Goal: Task Accomplishment & Management: Manage account settings

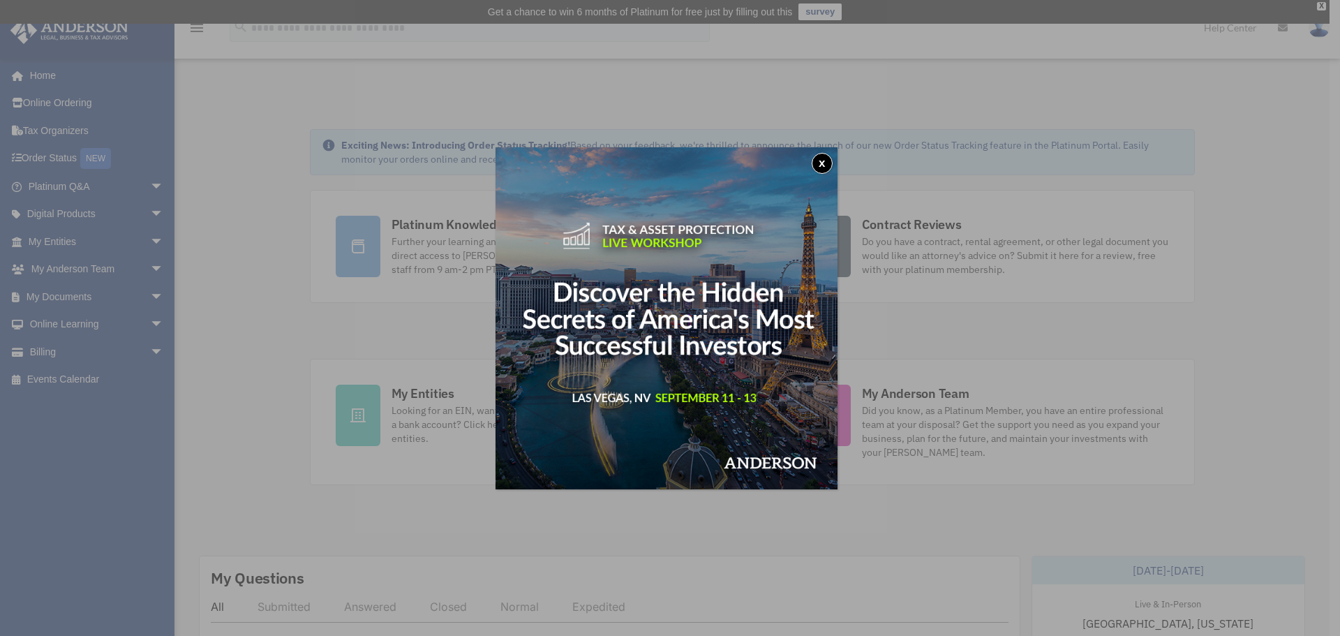
click at [808, 149] on img at bounding box center [666, 318] width 342 height 342
click at [824, 166] on button "x" at bounding box center [821, 163] width 21 height 21
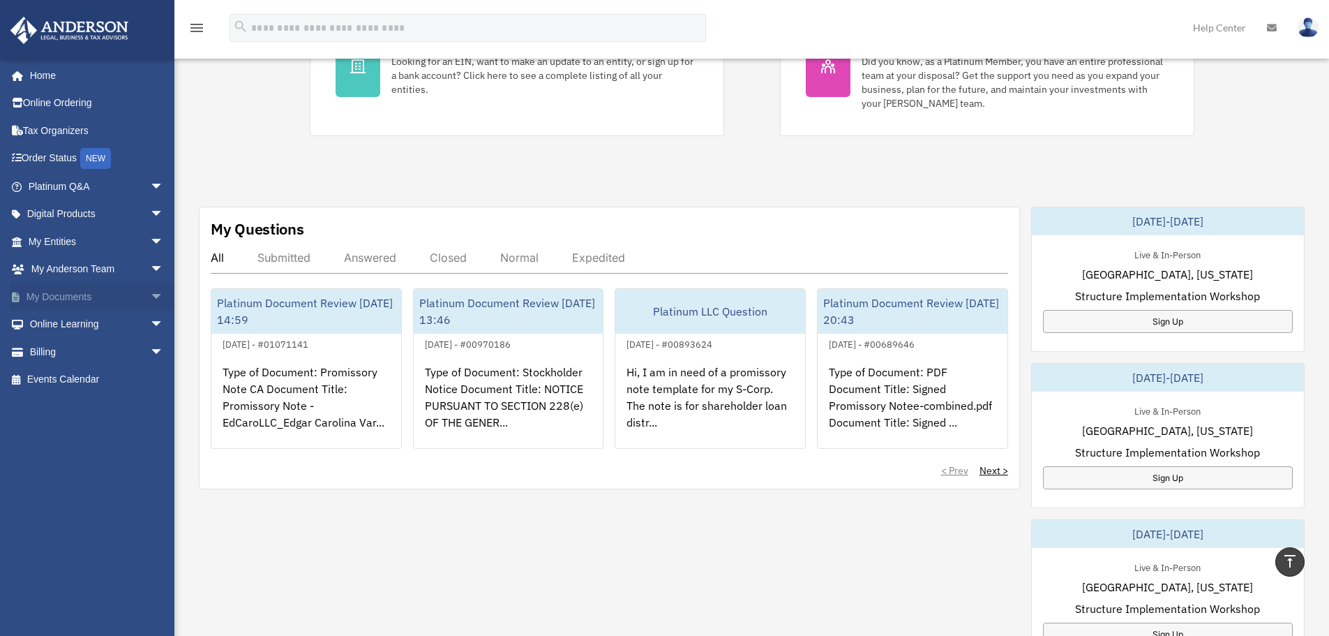
scroll to position [140, 0]
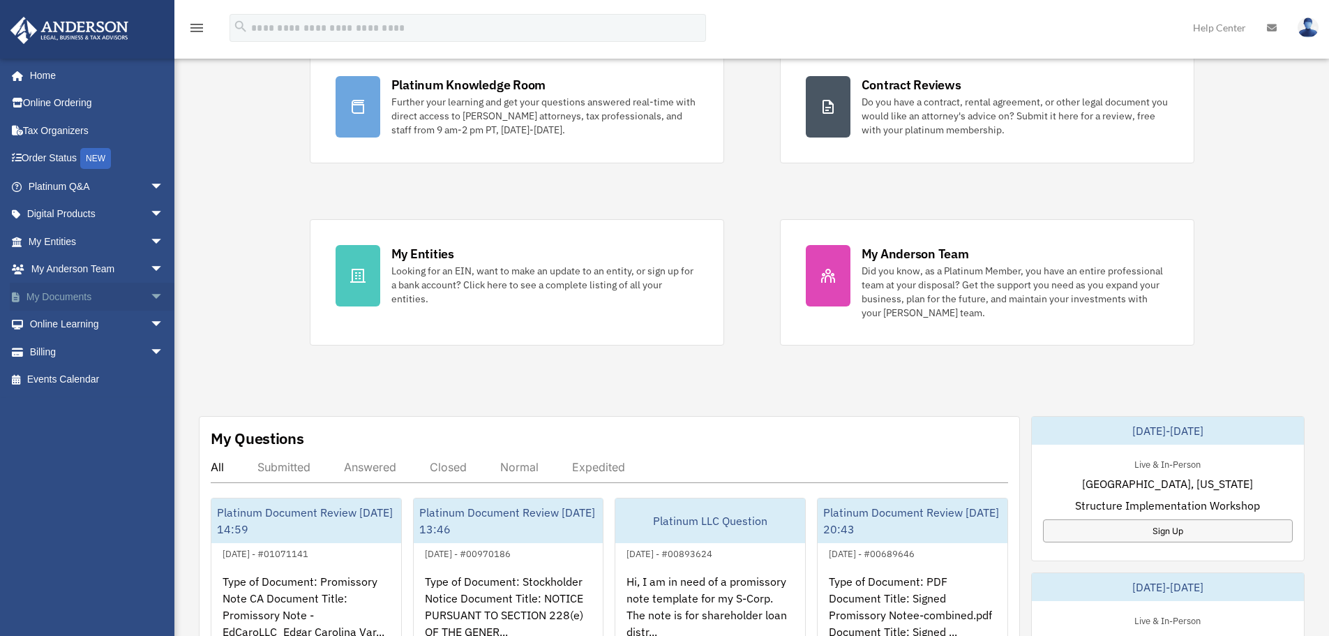
click at [150, 296] on span "arrow_drop_down" at bounding box center [164, 297] width 28 height 29
click at [87, 320] on link "Box" at bounding box center [102, 324] width 165 height 28
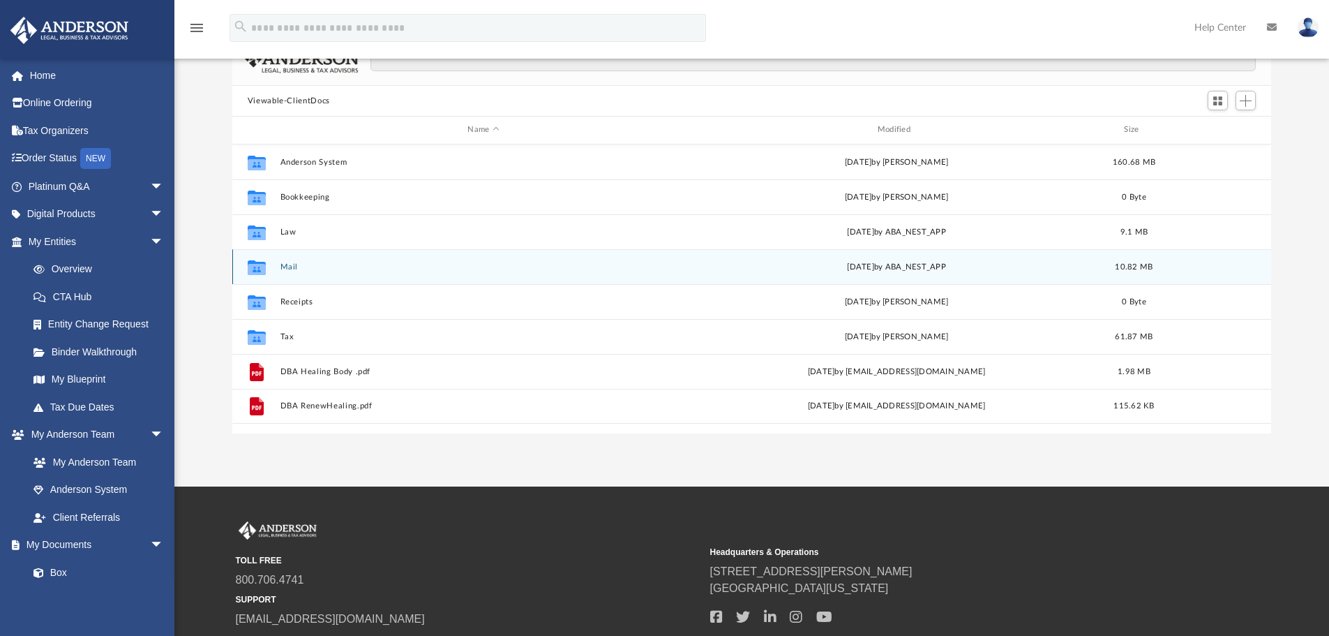
scroll to position [140, 0]
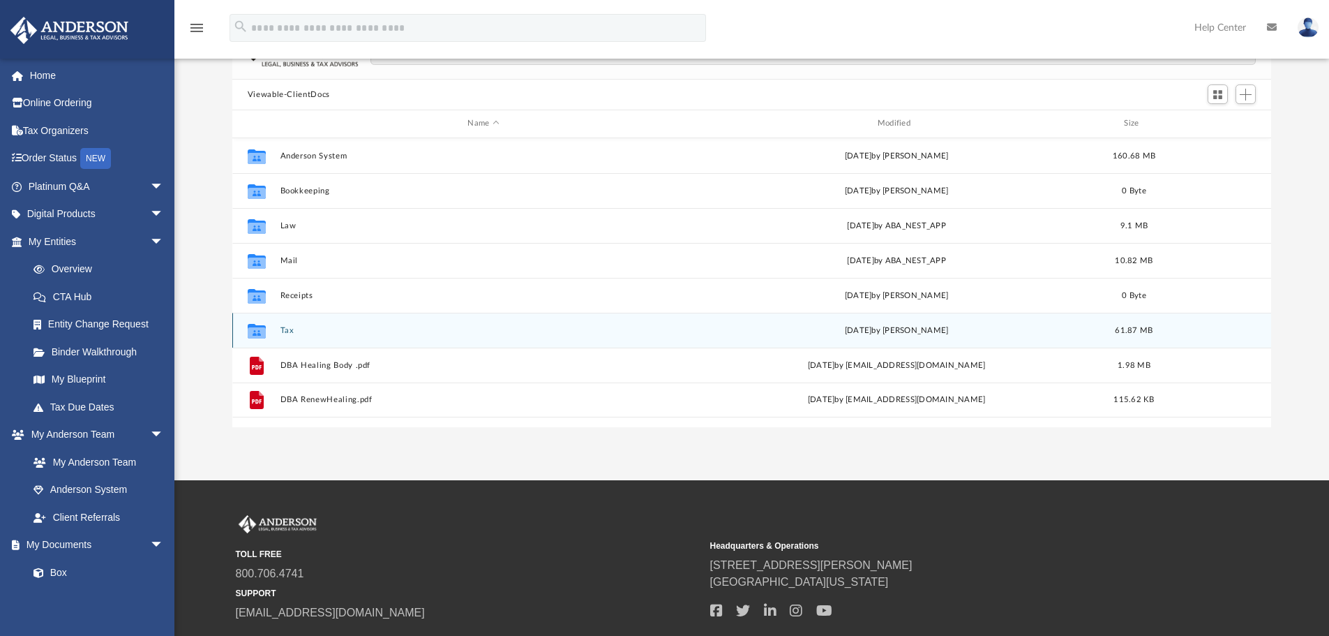
click at [285, 327] on button "Tax" at bounding box center [483, 330] width 407 height 9
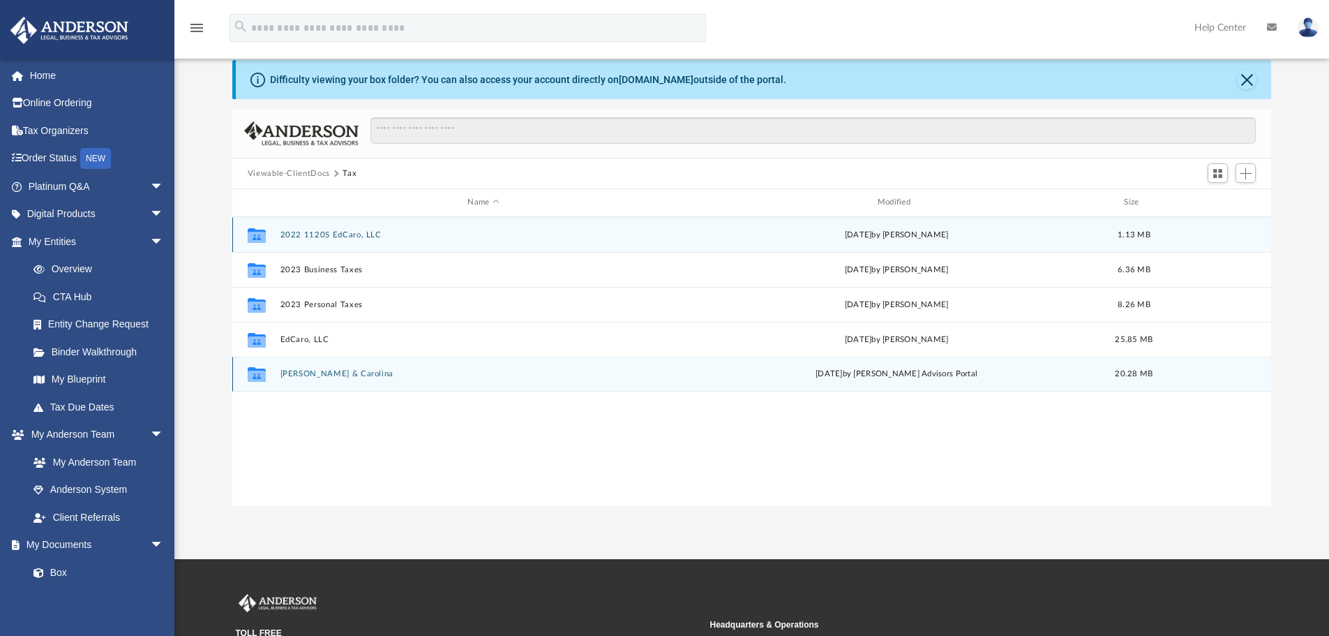
scroll to position [0, 0]
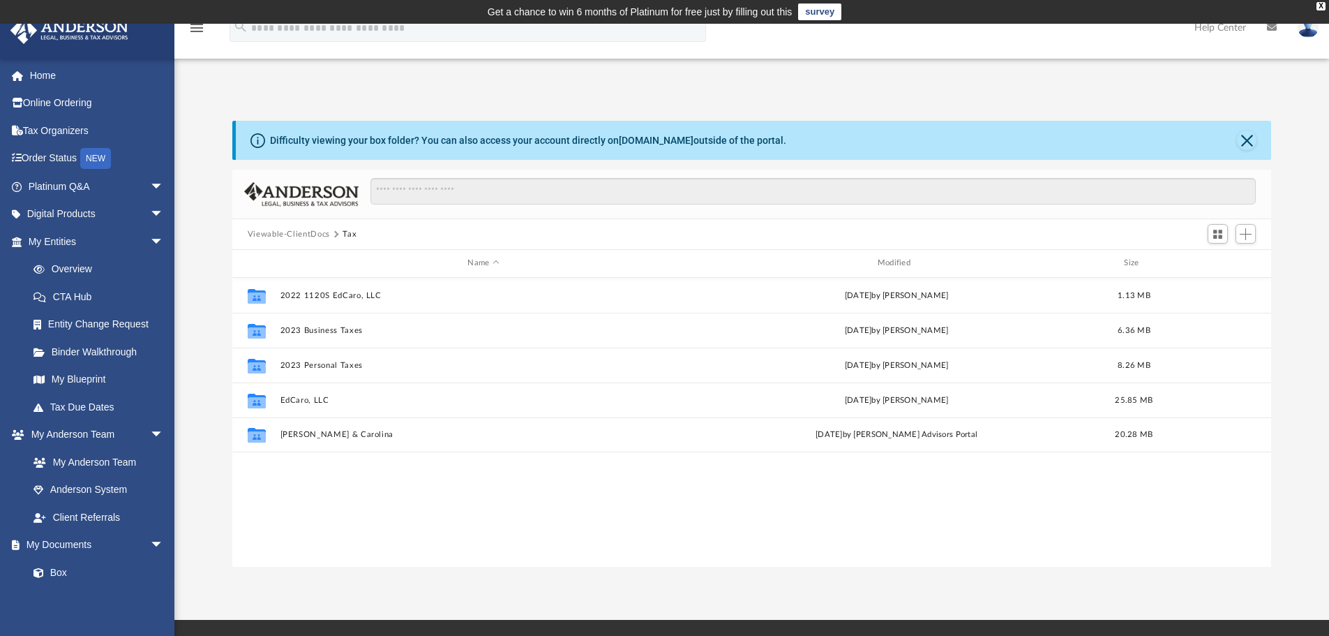
click at [292, 232] on button "Viewable-ClientDocs" at bounding box center [289, 234] width 82 height 13
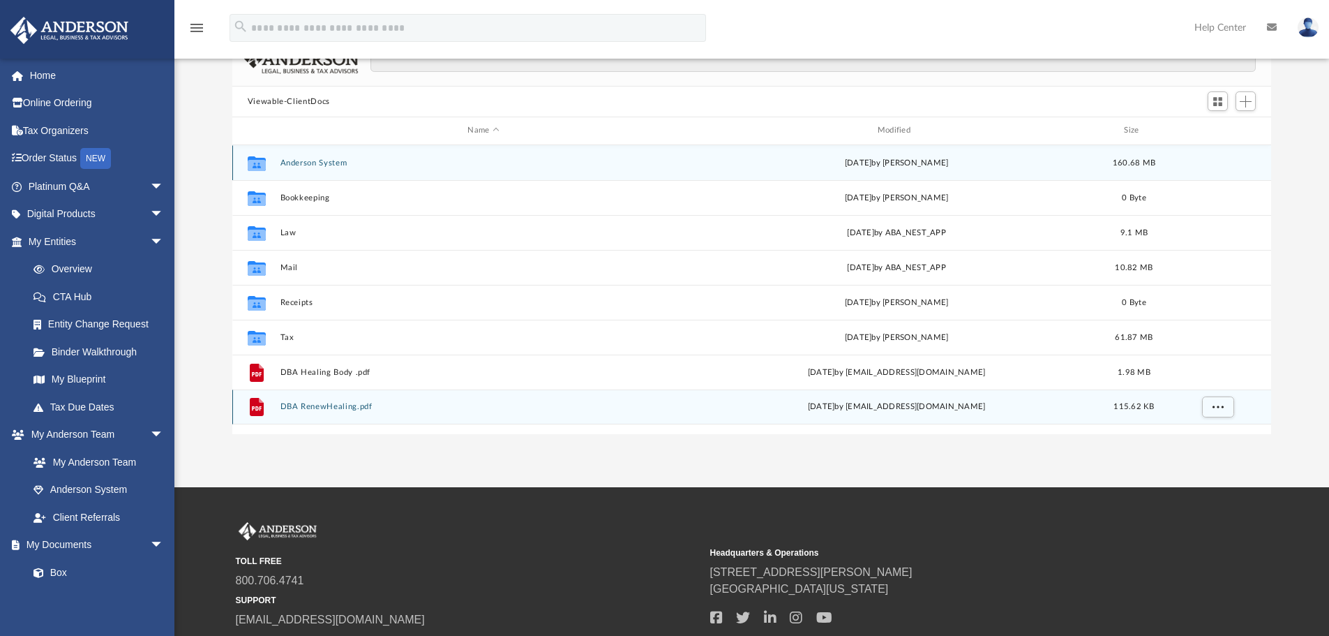
scroll to position [24, 0]
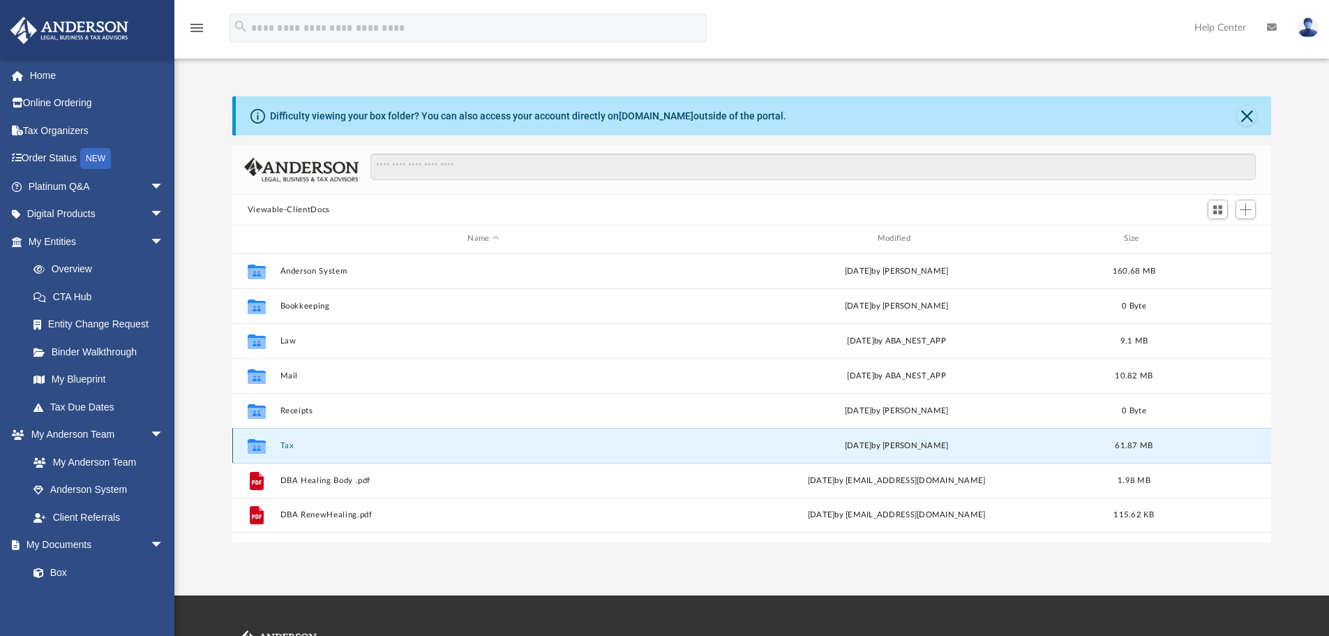
click at [287, 447] on button "Tax" at bounding box center [483, 445] width 407 height 9
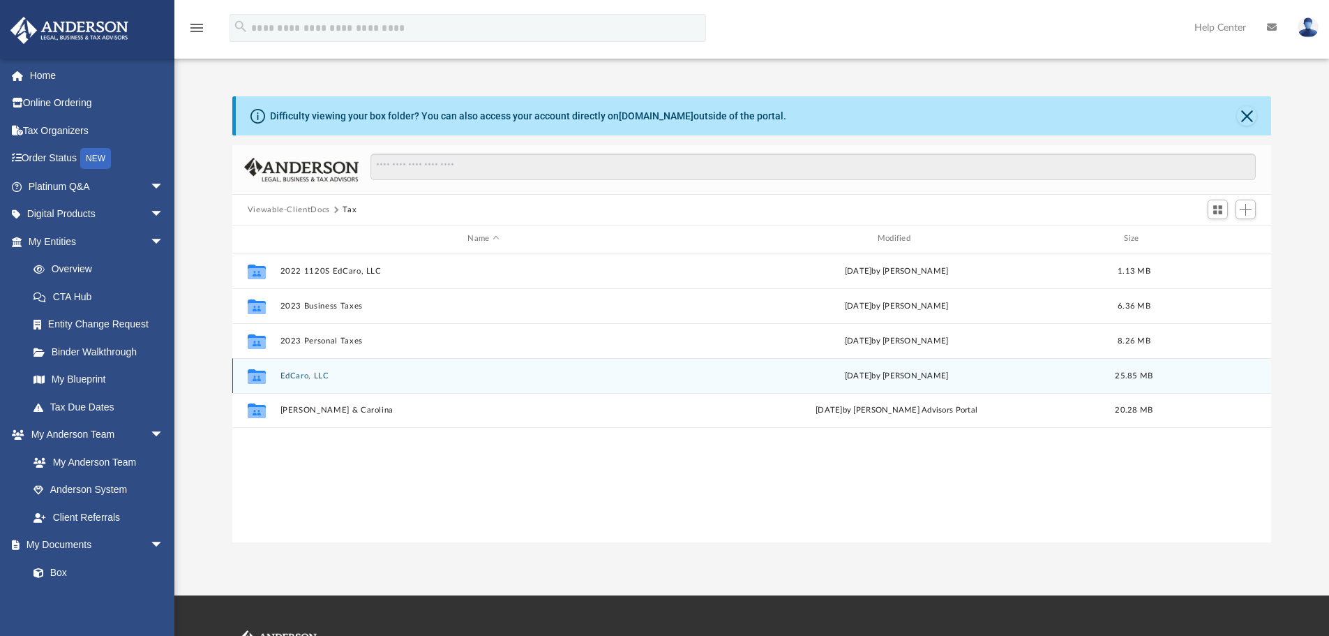
click at [310, 378] on button "EdCaro, LLC" at bounding box center [483, 375] width 407 height 9
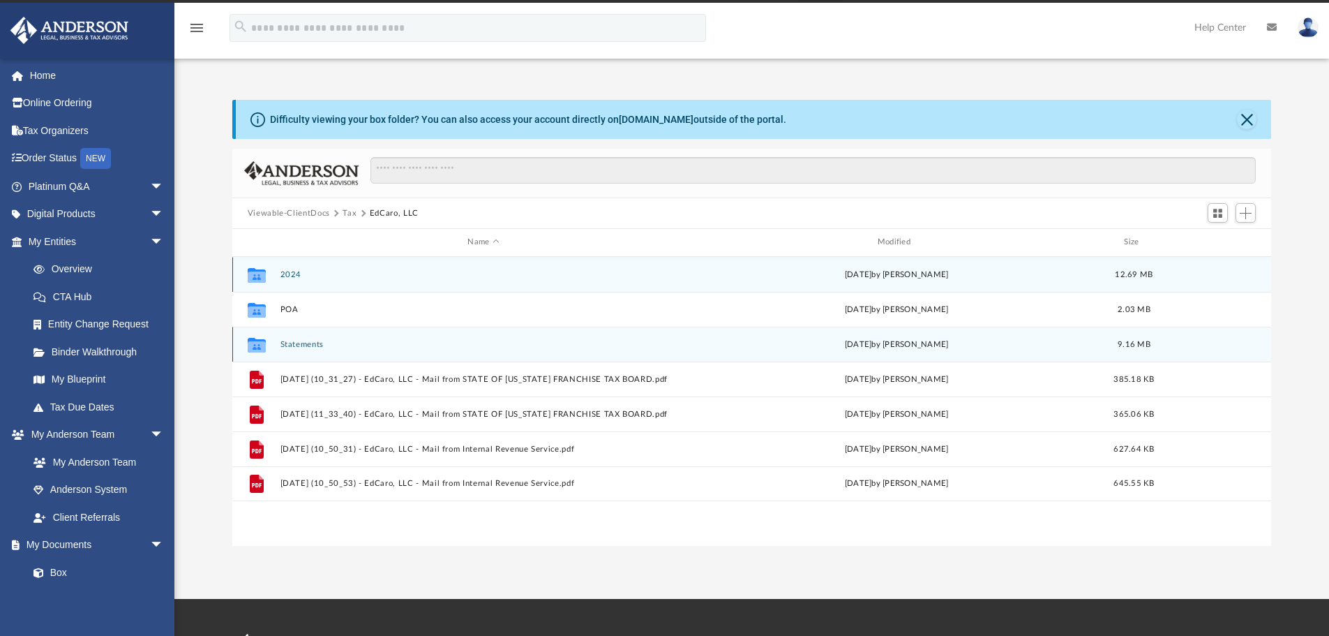
scroll to position [0, 0]
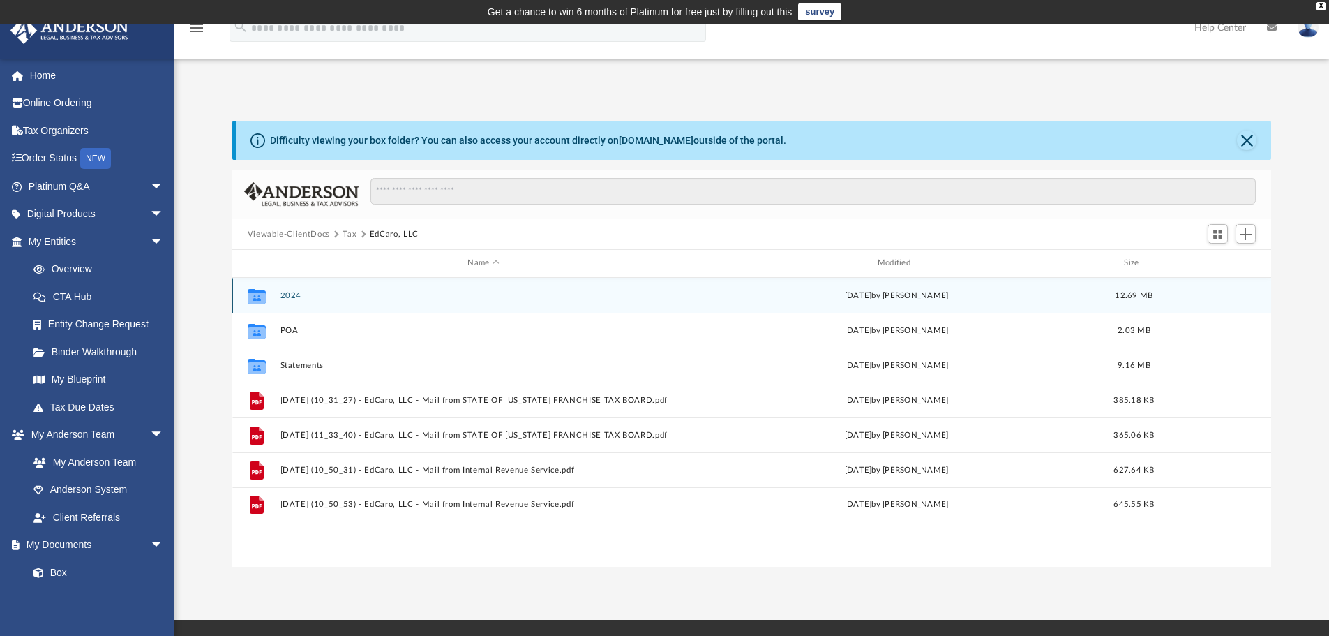
click at [287, 297] on button "2024" at bounding box center [483, 295] width 407 height 9
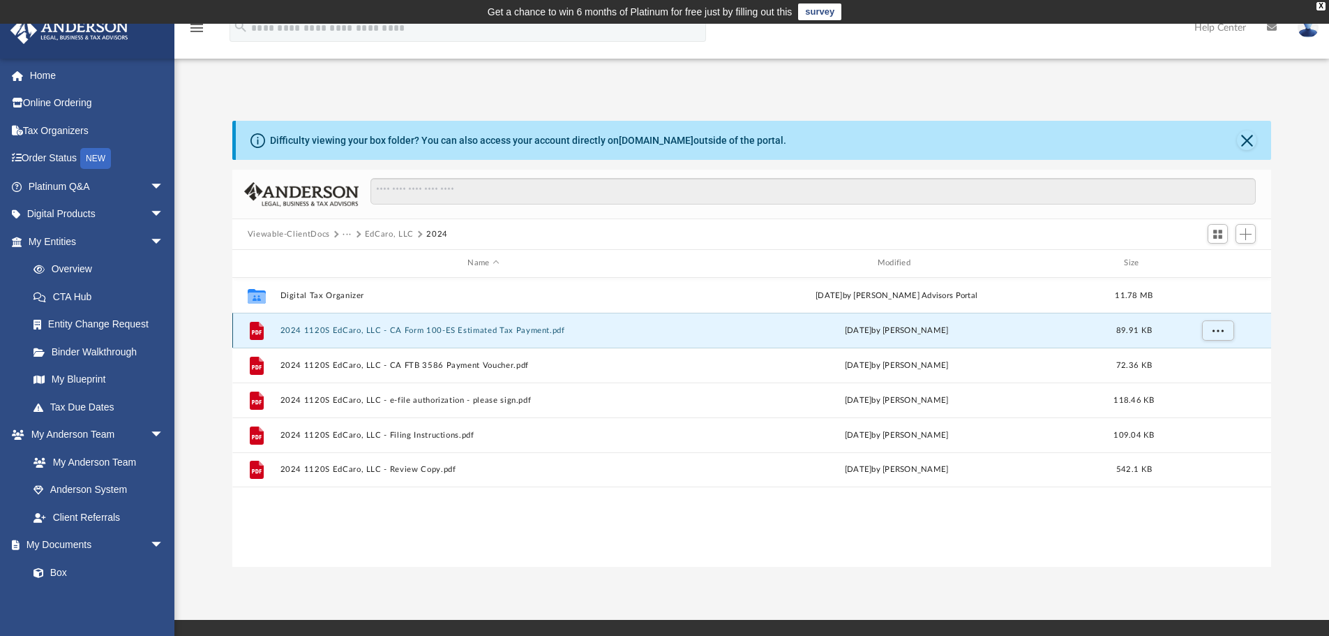
click at [391, 334] on button "2024 1120S EdCaro, LLC - CA Form 100-ES Estimated Tax Payment.pdf" at bounding box center [483, 330] width 407 height 9
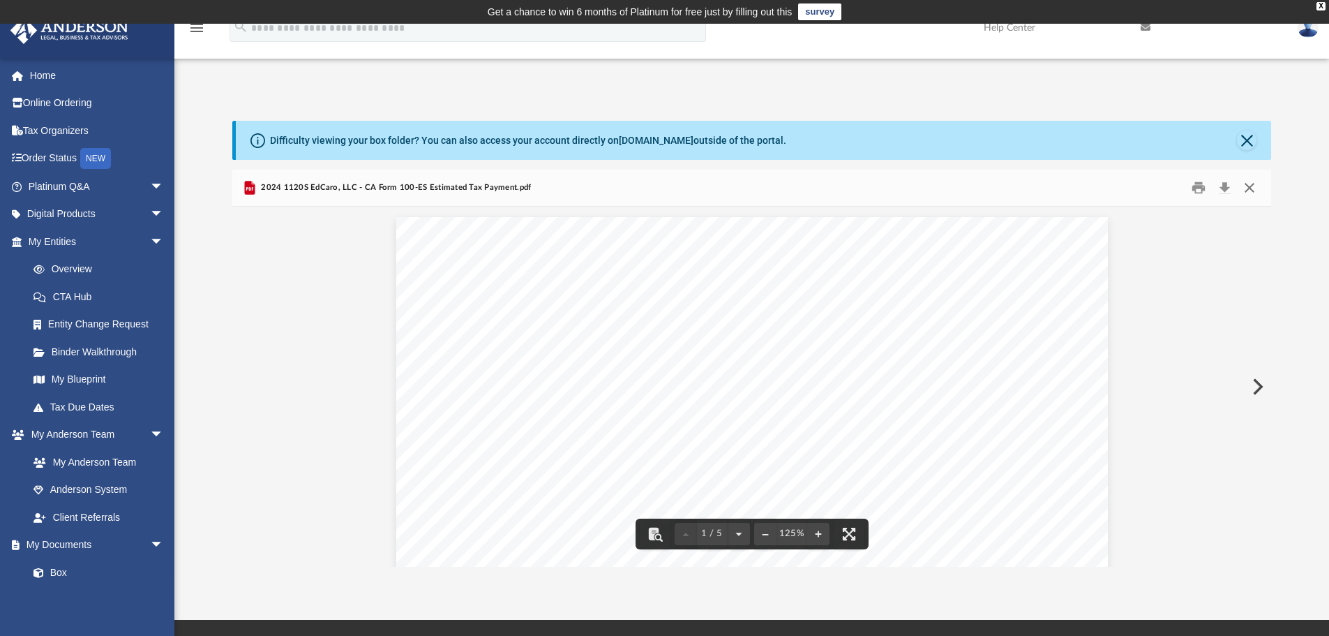
click at [1250, 190] on button "Close" at bounding box center [1249, 188] width 25 height 22
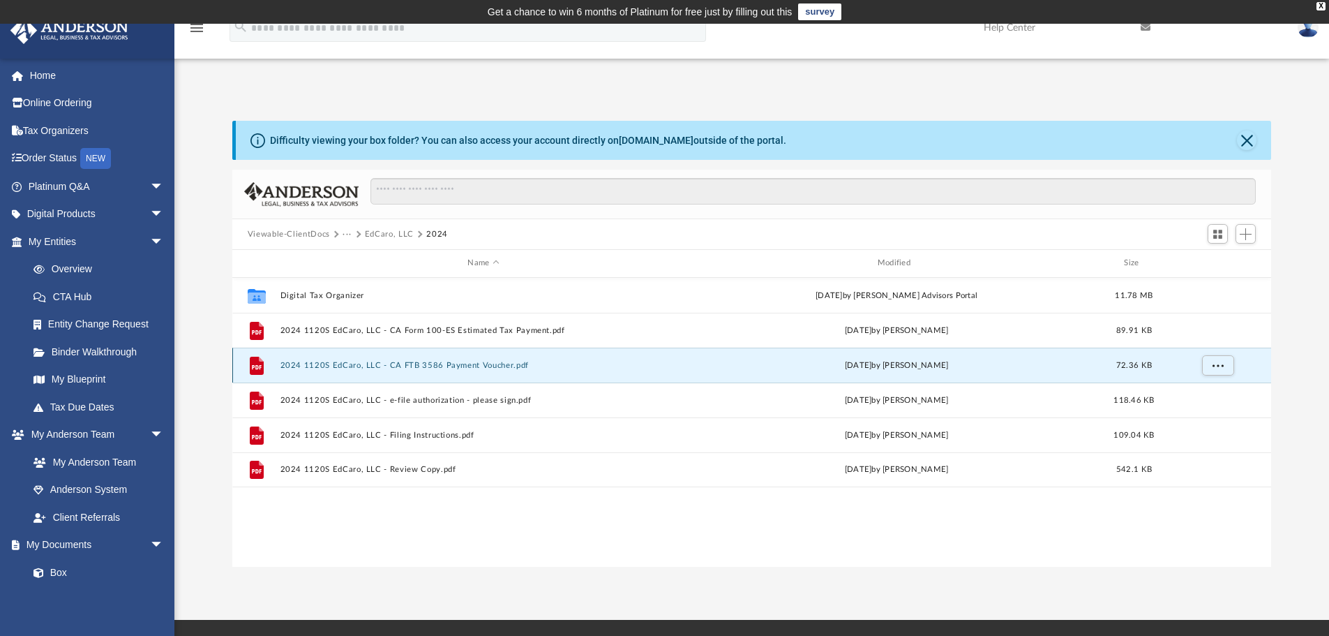
click at [449, 363] on button "2024 1120S EdCaro, LLC - CA FTB 3586 Payment Voucher.pdf" at bounding box center [483, 365] width 407 height 9
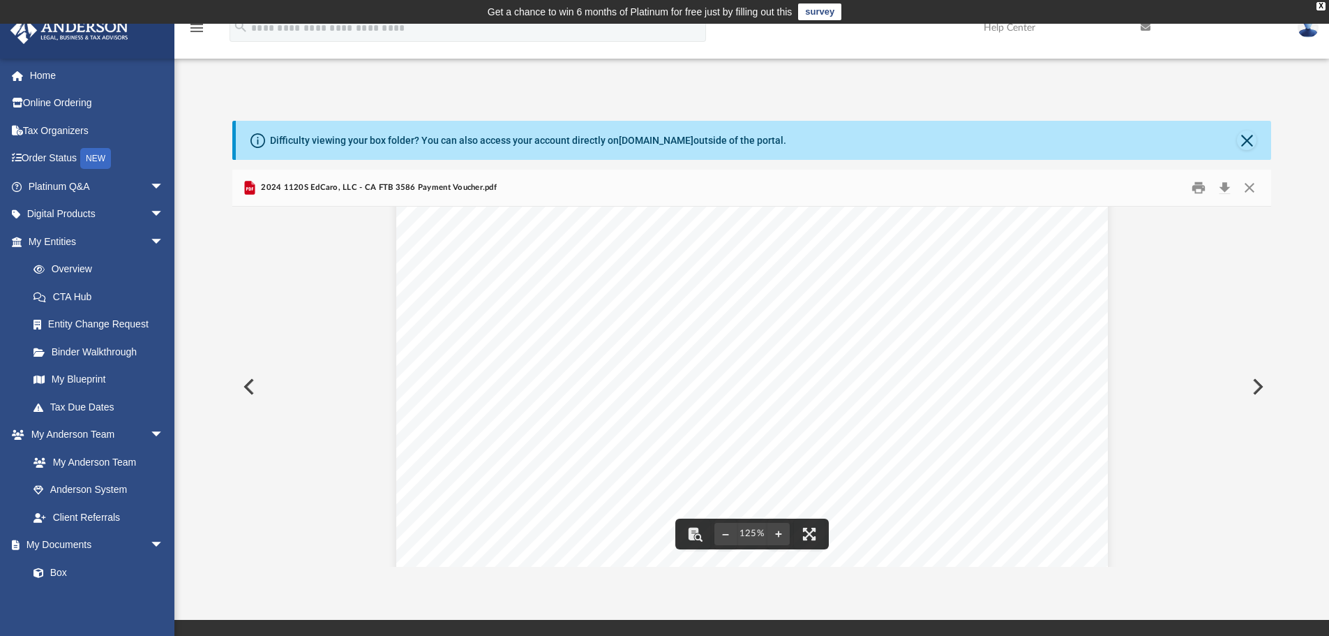
scroll to position [582, 0]
click at [1252, 189] on button "Close" at bounding box center [1249, 188] width 25 height 22
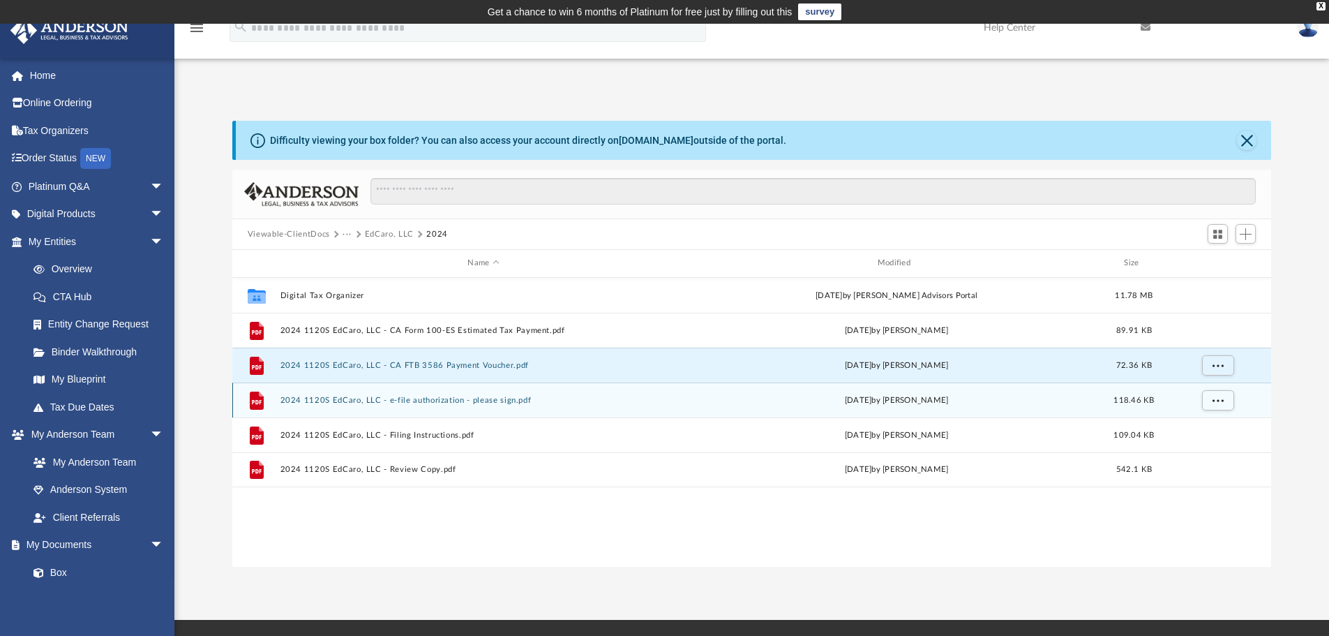
click at [429, 403] on button "2024 1120S EdCaro, LLC - e-file authorization - please sign.pdf" at bounding box center [483, 400] width 407 height 9
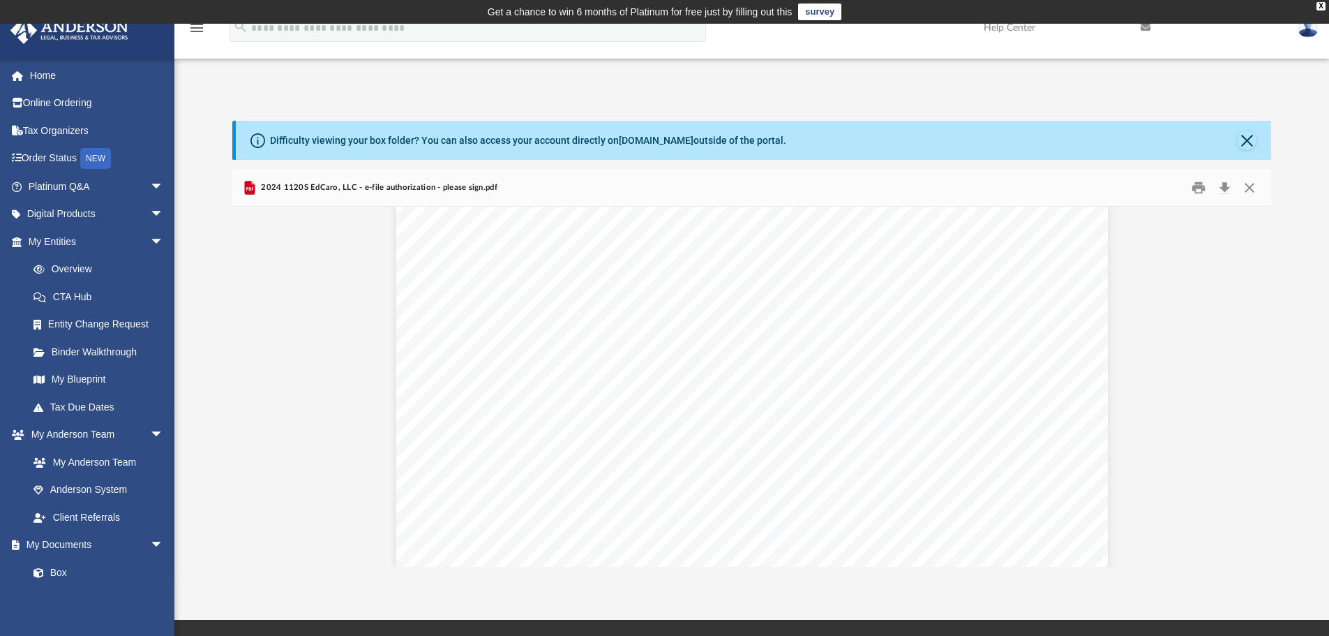
scroll to position [1349, 0]
